Goal: Task Accomplishment & Management: Use online tool/utility

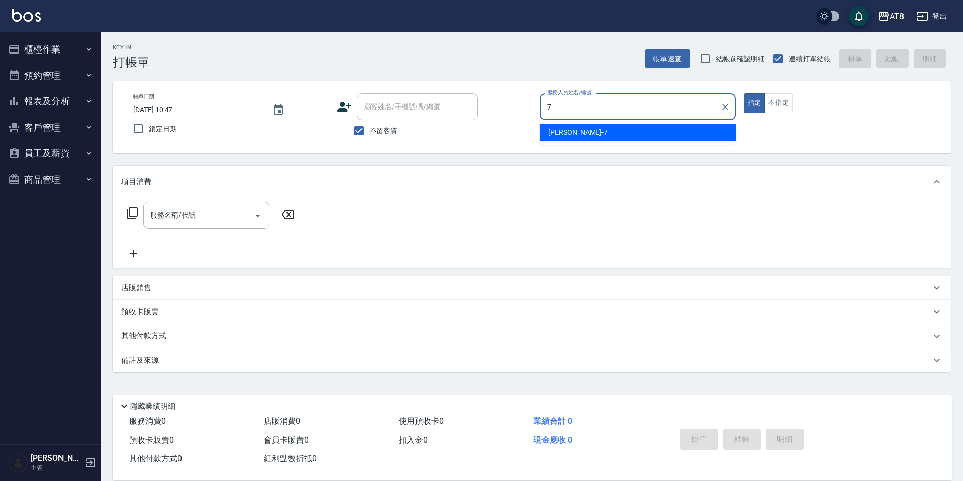
type input "[PERSON_NAME]-7"
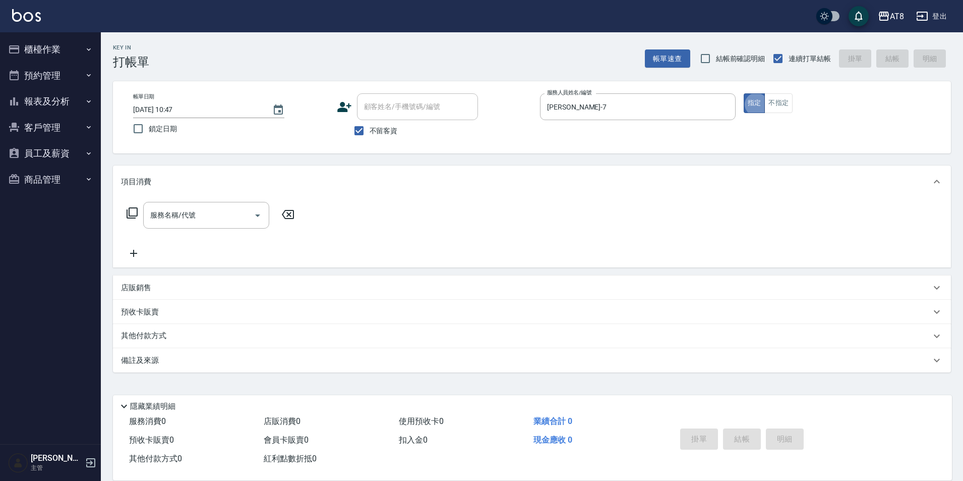
type button "true"
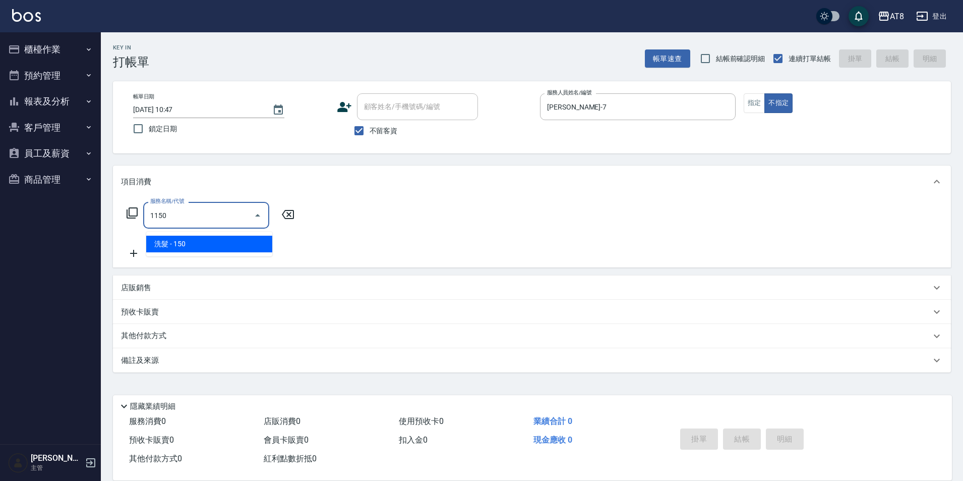
type input "洗髮(1150)"
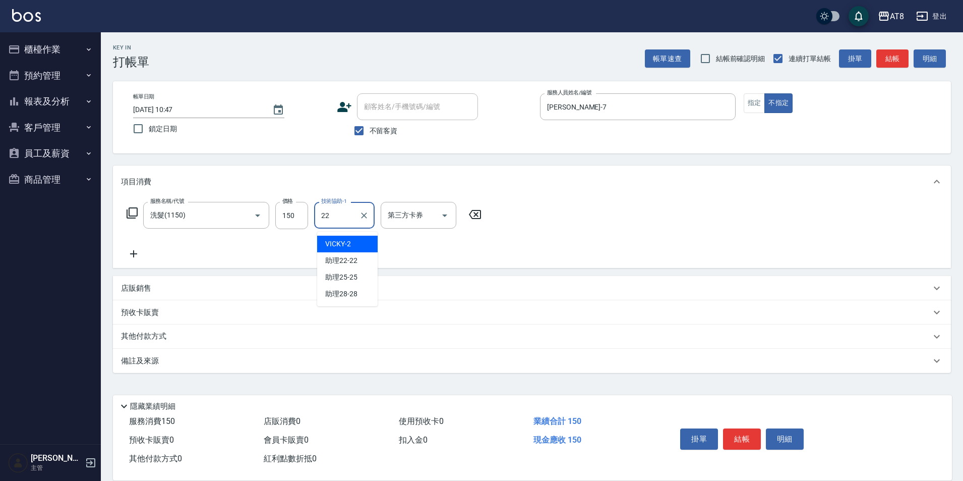
type input "助理22-22"
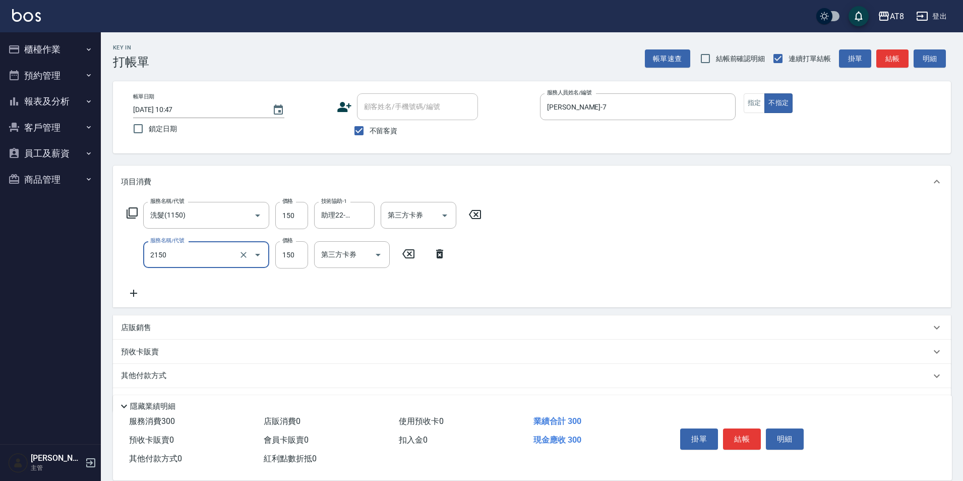
type input "剪髮(2150)"
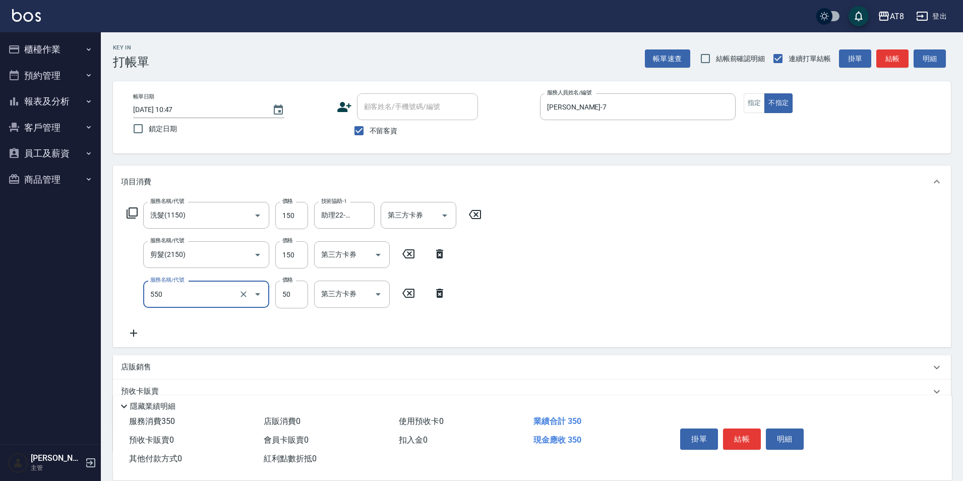
type input "精油或深層(550)"
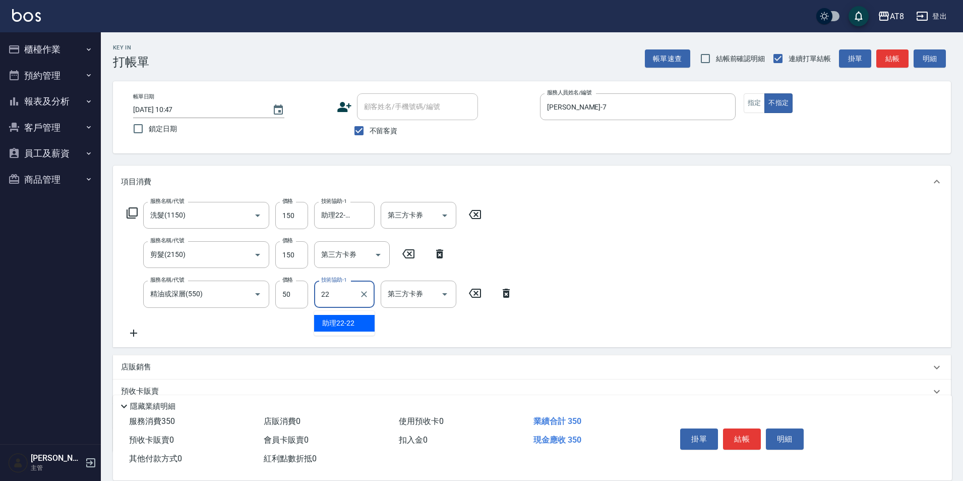
type input "助理22-22"
click at [751, 433] on button "結帳" at bounding box center [742, 438] width 38 height 21
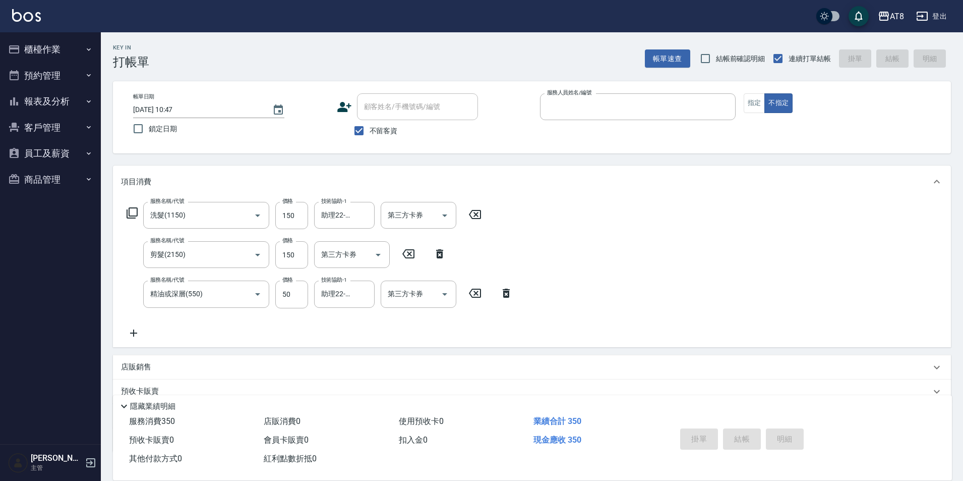
type input "5"
type input "[DATE] 12:19"
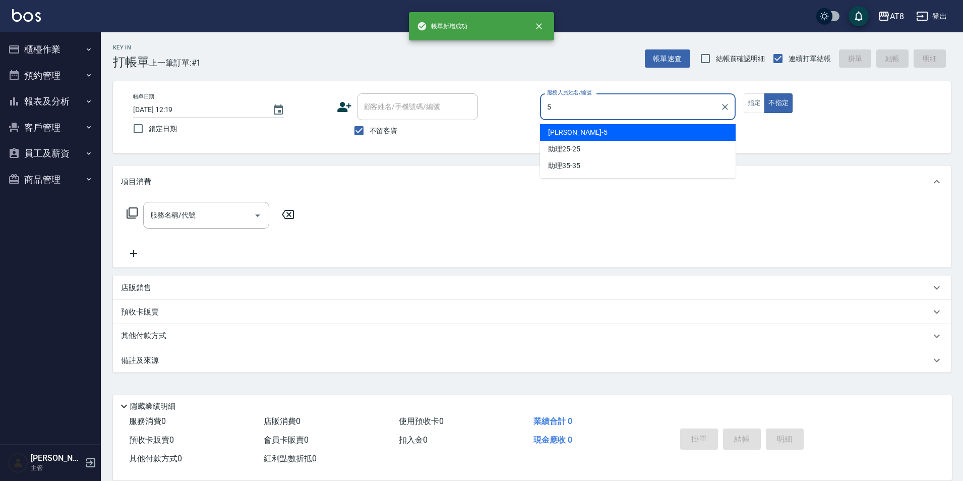
type input "5"
type button "false"
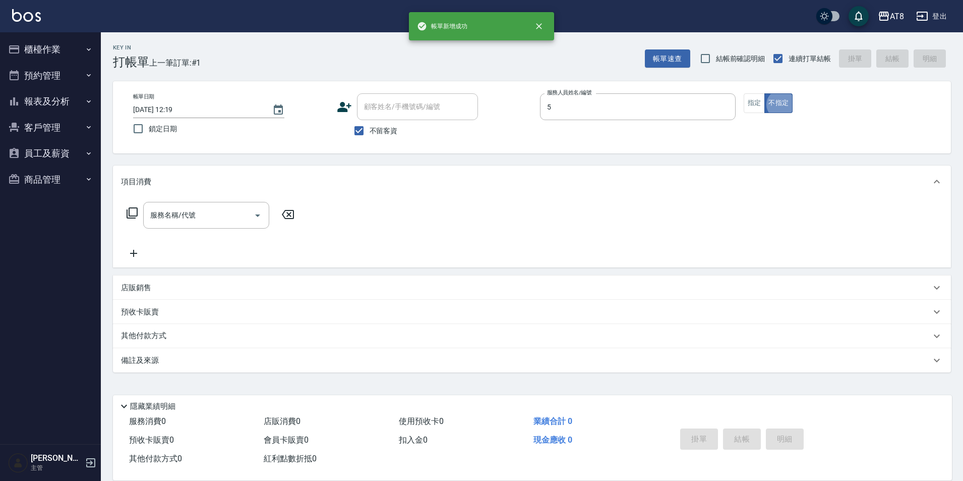
type input "HANK-5"
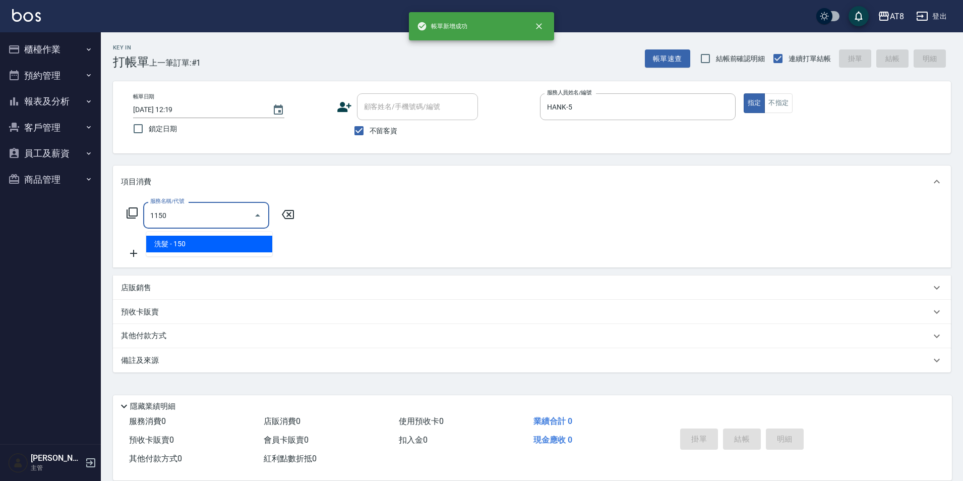
type input "洗髮(1150)"
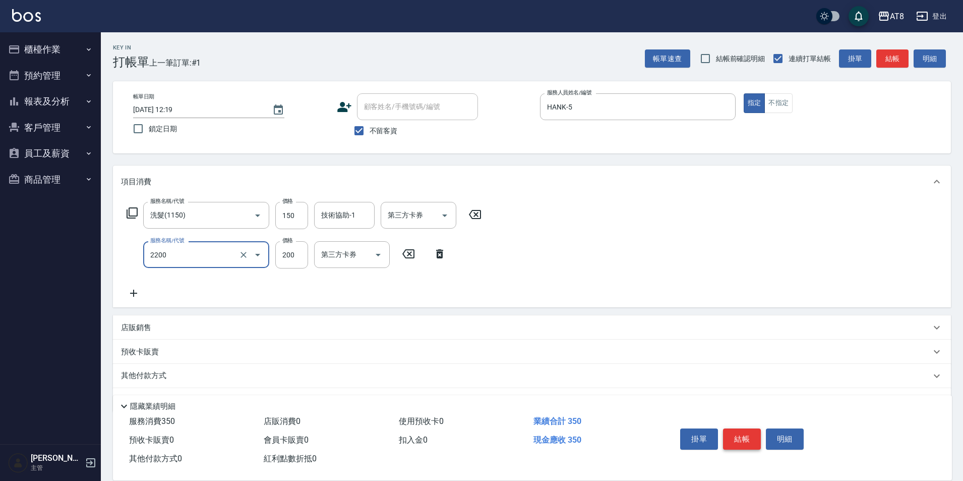
type input "剪髮(2200)"
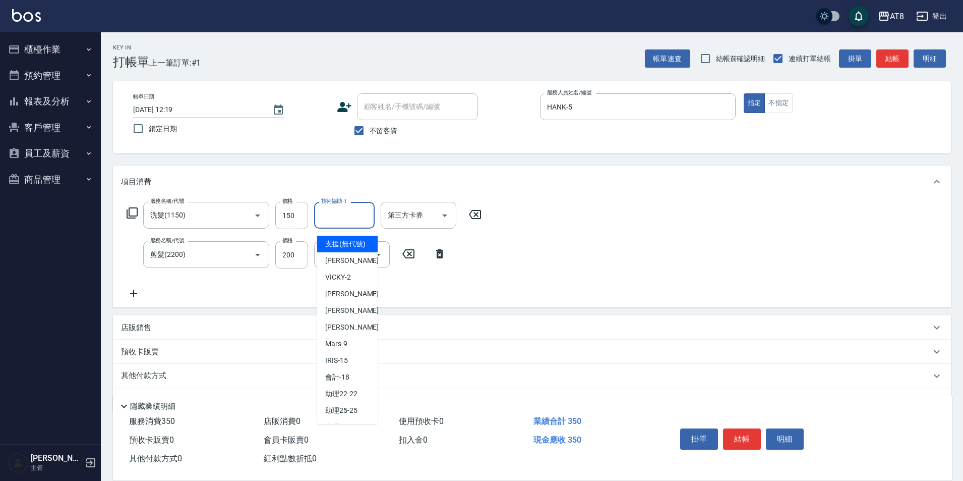
click at [353, 224] on input "技術協助-1" at bounding box center [344, 215] width 51 height 18
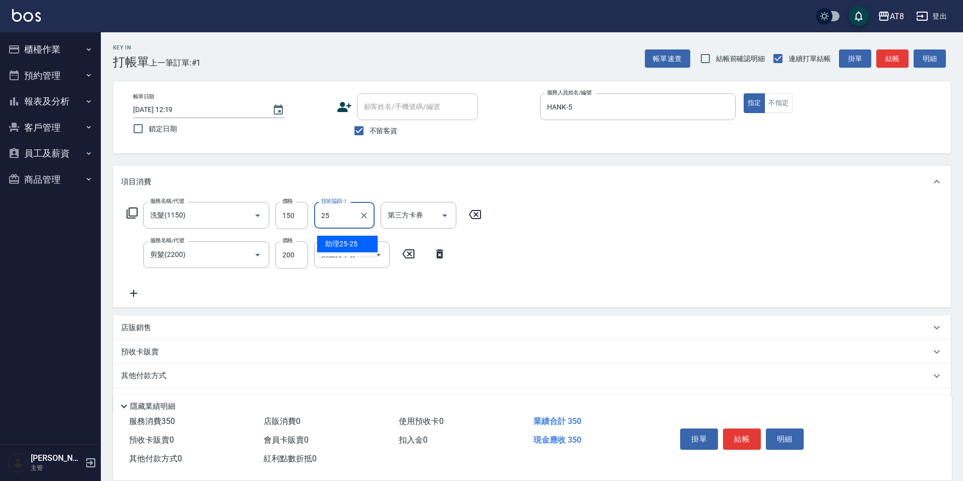
type input "助理25-25"
click at [761, 428] on button "結帳" at bounding box center [742, 438] width 38 height 21
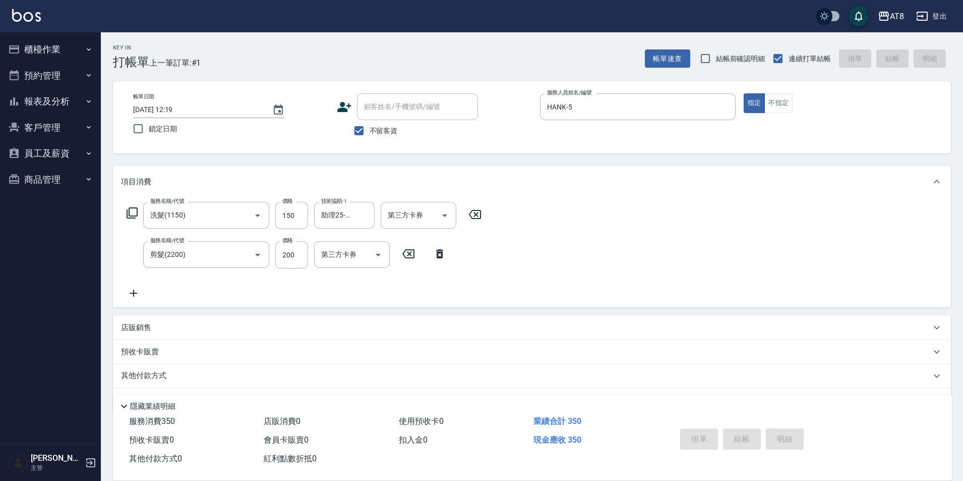
type input "[DATE] 12:20"
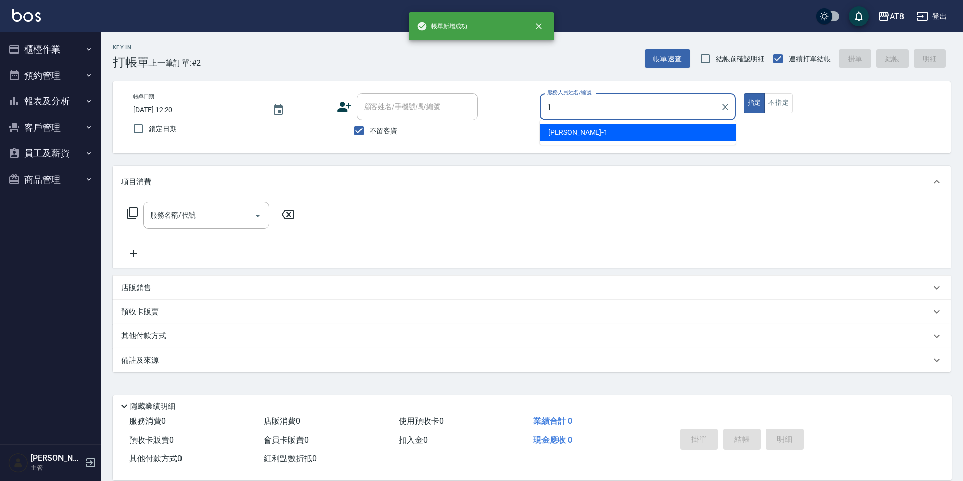
type input "YUKI-1"
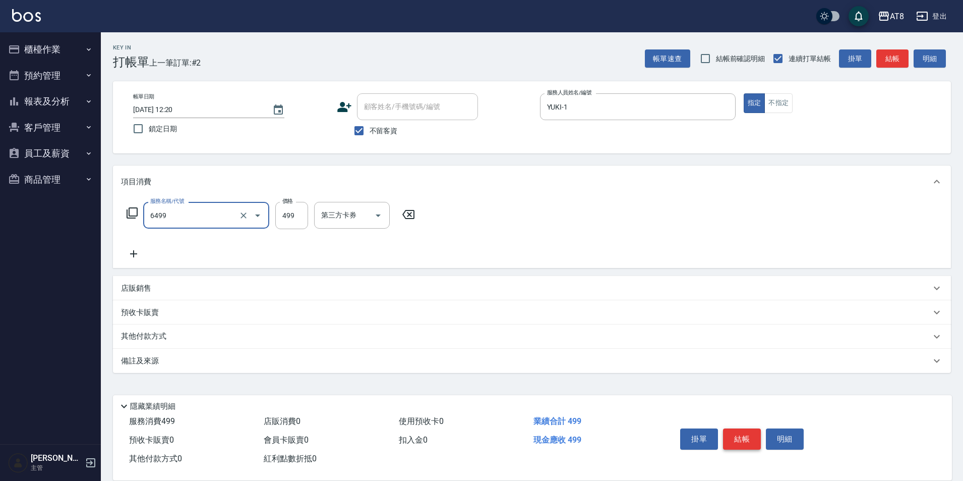
type input "SPA499(6499)"
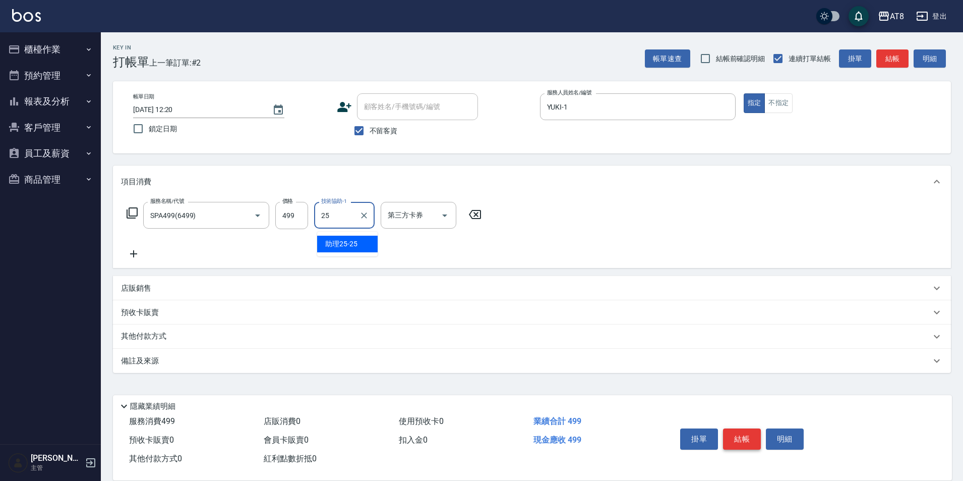
type input "助理25-25"
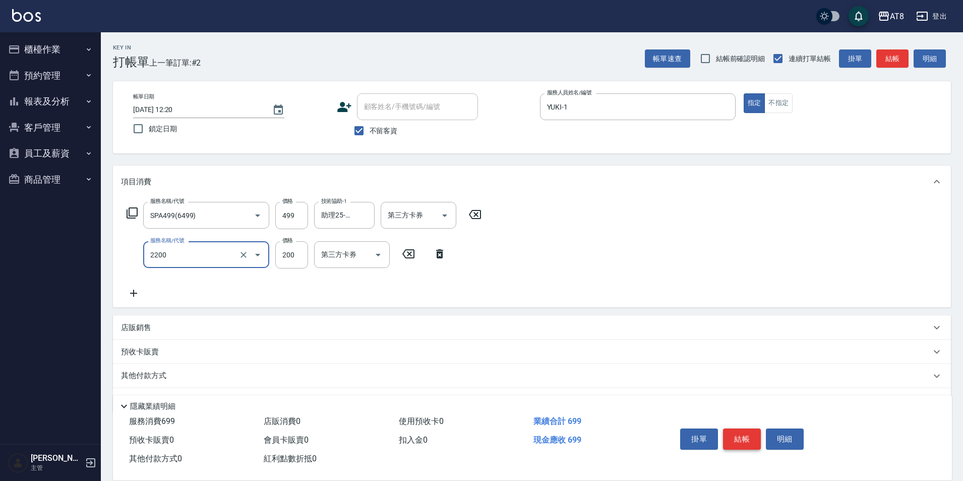
type input "剪髮(2200)"
click at [761, 428] on button "結帳" at bounding box center [742, 438] width 38 height 21
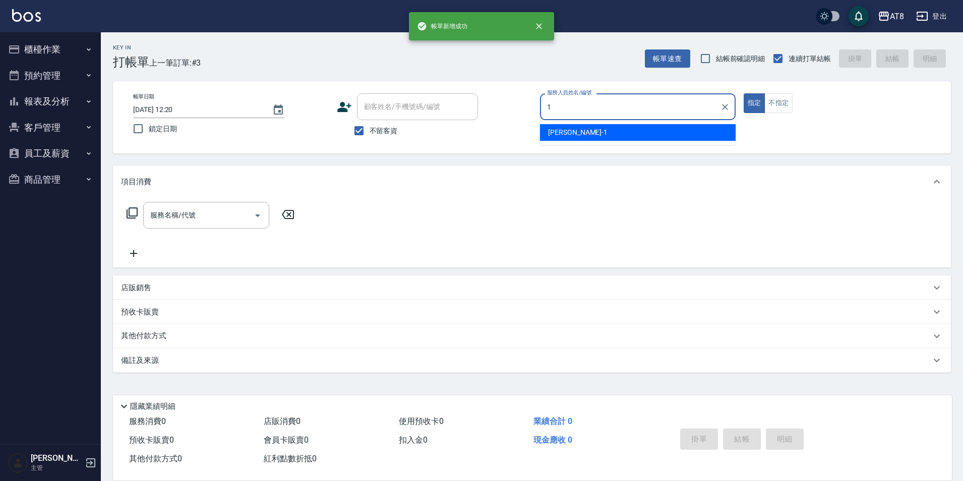
type input "YUKI-1"
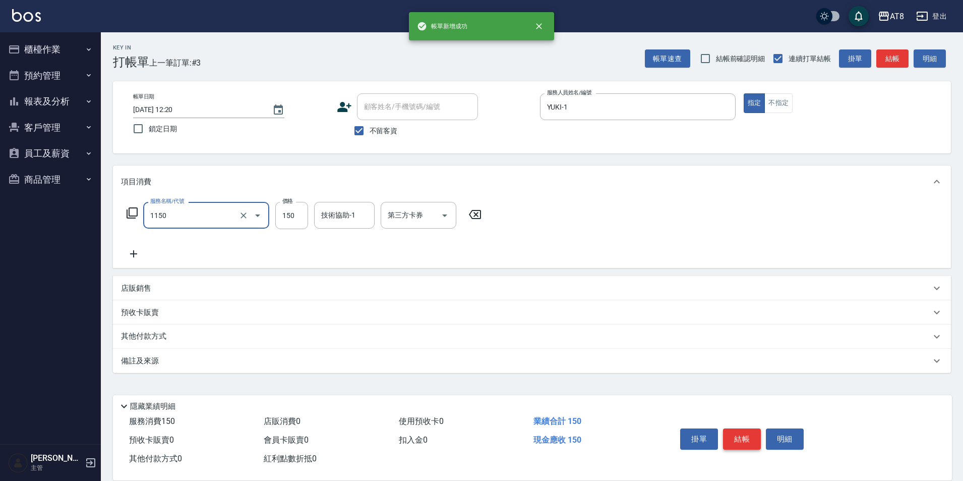
type input "洗髮(1150)"
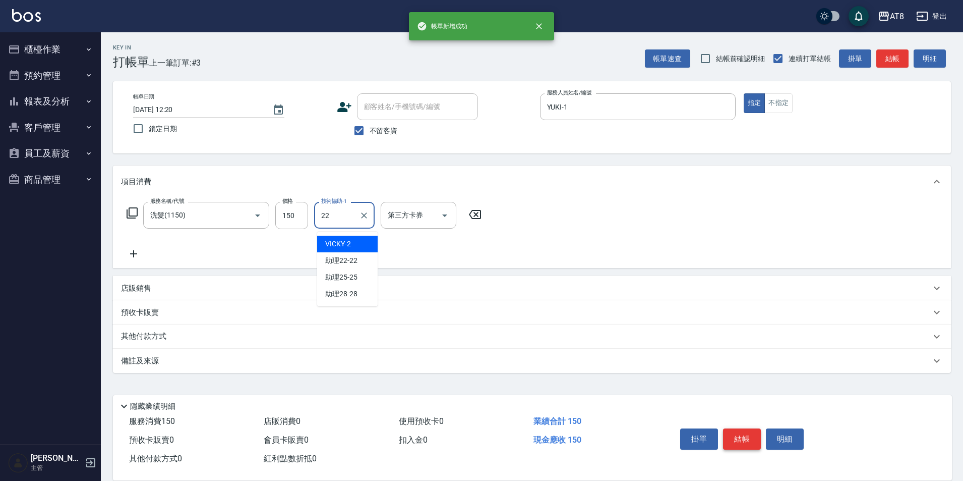
type input "助理22-22"
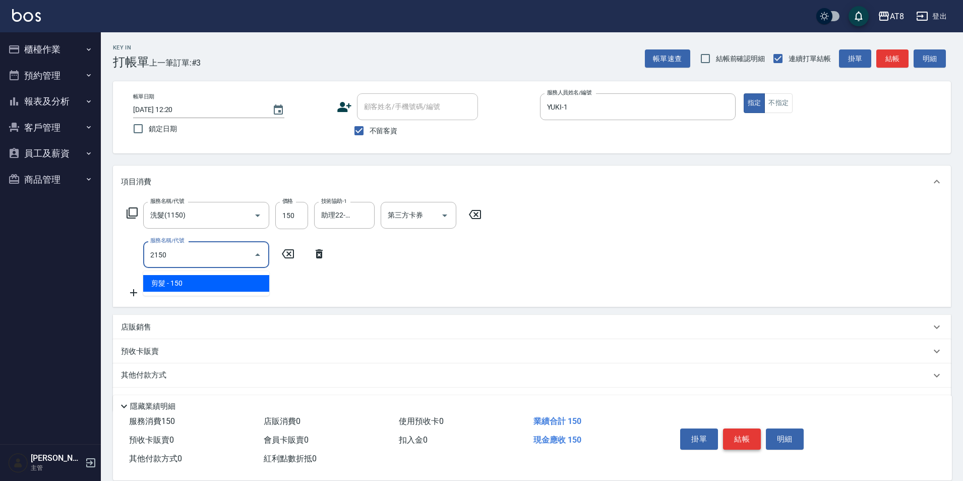
type input "剪髮(2150)"
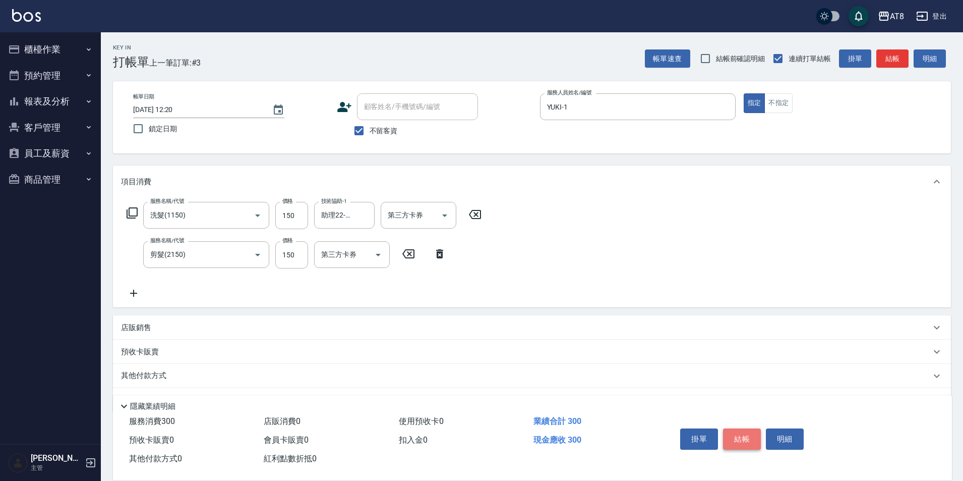
click at [761, 428] on button "結帳" at bounding box center [742, 438] width 38 height 21
